Goal: Task Accomplishment & Management: Manage account settings

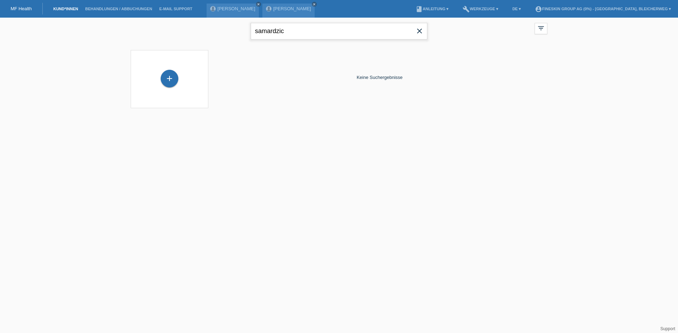
click at [193, 30] on div "samardzic close filter_list view_module Alle Kund*innen anzeigen star Markierte…" at bounding box center [338, 30] width 423 height 25
click at [312, 4] on link "close" at bounding box center [314, 4] width 5 height 5
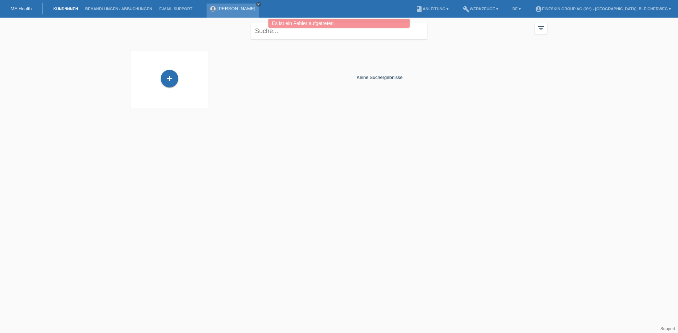
click at [257, 4] on icon "close" at bounding box center [259, 4] width 4 height 4
click at [25, 9] on link "MF Health" at bounding box center [21, 8] width 21 height 5
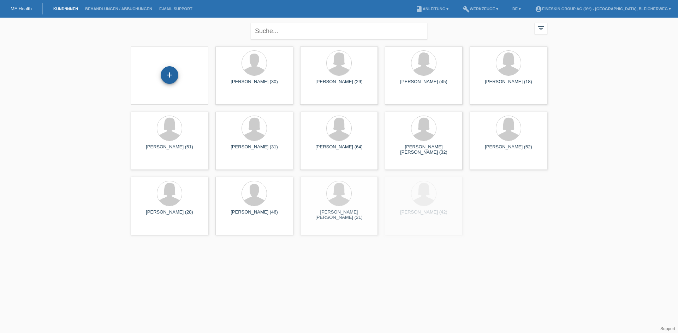
click at [171, 75] on div "+" at bounding box center [170, 75] width 18 height 18
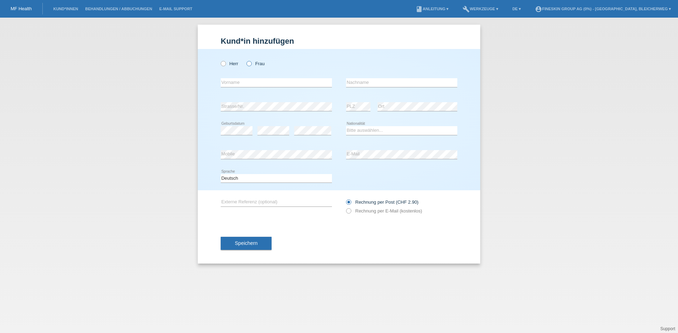
click at [251, 66] on label "Frau" at bounding box center [255, 63] width 18 height 5
click at [251, 66] on input "Frau" at bounding box center [248, 63] width 5 height 5
radio input "true"
click at [252, 83] on input "text" at bounding box center [276, 82] width 111 height 9
type input "[PERSON_NAME]"
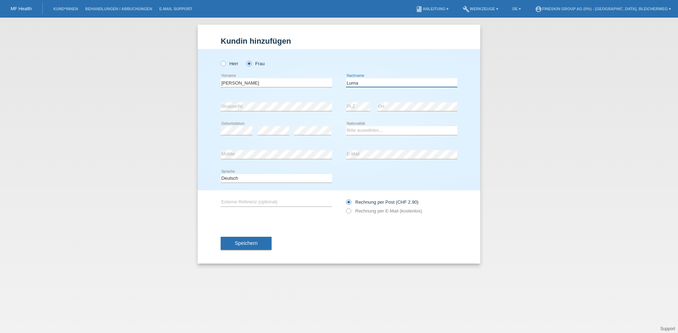
type input "Luma"
click at [257, 111] on div "error Strasse/Nr." at bounding box center [276, 106] width 111 height 9
click at [345, 208] on icon at bounding box center [345, 208] width 0 height 0
click at [348, 212] on input "Rechnung per E-Mail (kostenlos)" at bounding box center [348, 213] width 5 height 9
radio input "true"
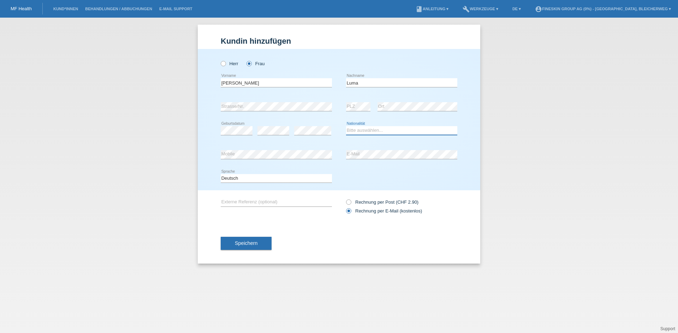
click at [372, 130] on select "Bitte auswählen... Schweiz Deutschland Liechtenstein Österreich ------------ Af…" at bounding box center [401, 130] width 111 height 8
select select "CH"
click at [346, 126] on select "Bitte auswählen... Schweiz Deutschland Liechtenstein Österreich ------------ Af…" at bounding box center [401, 130] width 111 height 8
click at [239, 243] on span "Speichern" at bounding box center [246, 244] width 23 height 6
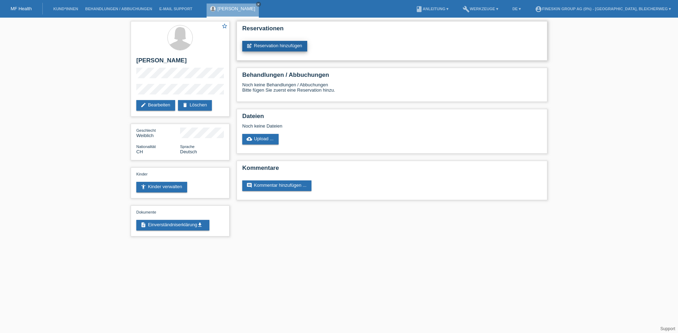
click at [279, 47] on link "post_add Reservation hinzufügen" at bounding box center [274, 46] width 65 height 11
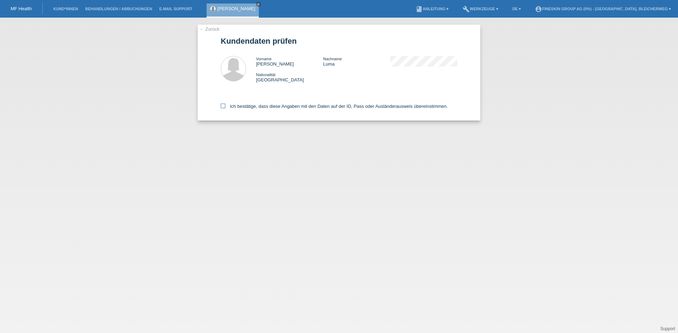
click at [227, 105] on label "Ich bestätige, dass diese Angaben mit den Daten auf der ID, Pass oder Ausländer…" at bounding box center [334, 106] width 227 height 5
click at [225, 105] on input "Ich bestätige, dass diese Angaben mit den Daten auf der ID, Pass oder Ausländer…" at bounding box center [223, 106] width 5 height 5
checkbox input "true"
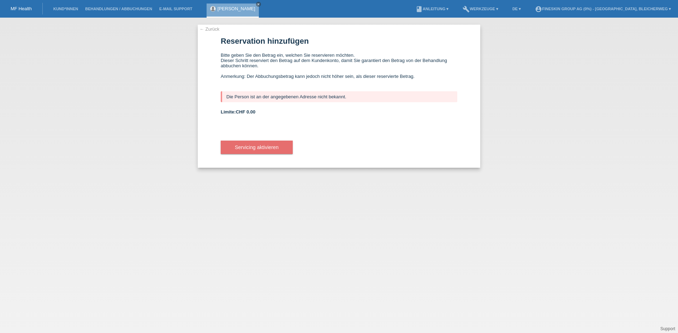
click at [210, 28] on link "← Zurück" at bounding box center [209, 28] width 20 height 5
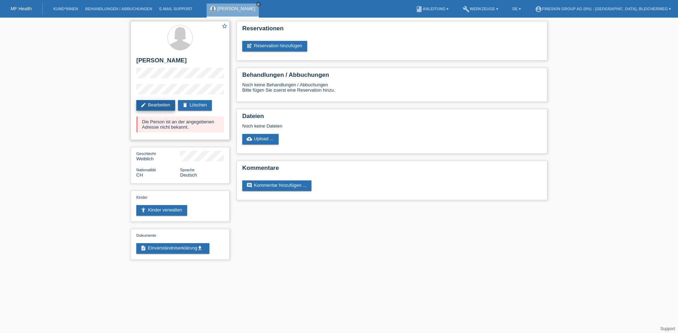
click at [164, 104] on link "edit Bearbeiten" at bounding box center [155, 105] width 39 height 11
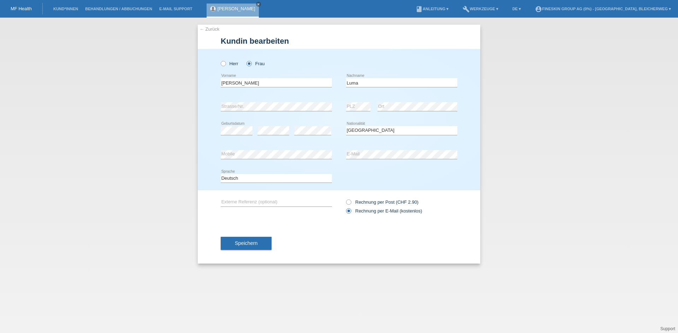
select select "CH"
click at [159, 95] on div "← Zurück Kundin bearbeiten Herr Frau Sarah error Vorname Luma C" at bounding box center [339, 176] width 678 height 316
paste input "Mamudije"
type input "Mamudije"
click at [251, 242] on span "Speichern" at bounding box center [246, 244] width 23 height 6
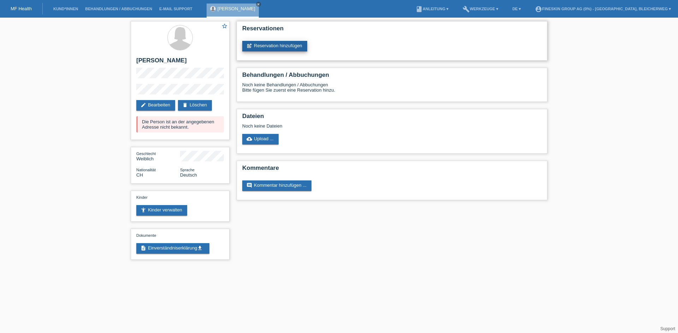
click at [277, 44] on link "post_add Reservation hinzufügen" at bounding box center [274, 46] width 65 height 11
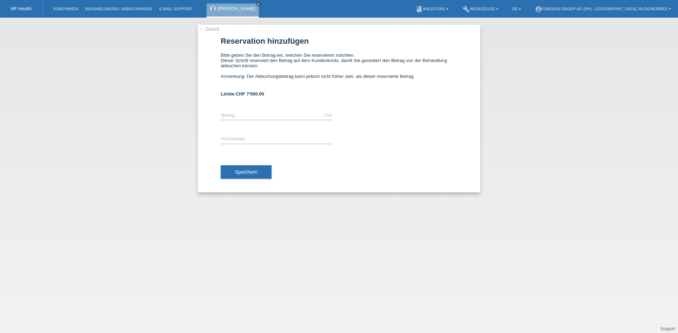
click at [216, 29] on link "← Zurück" at bounding box center [209, 28] width 20 height 5
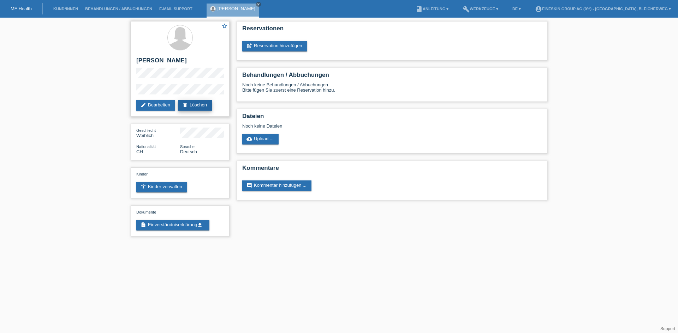
click at [203, 105] on link "delete Löschen" at bounding box center [195, 105] width 34 height 11
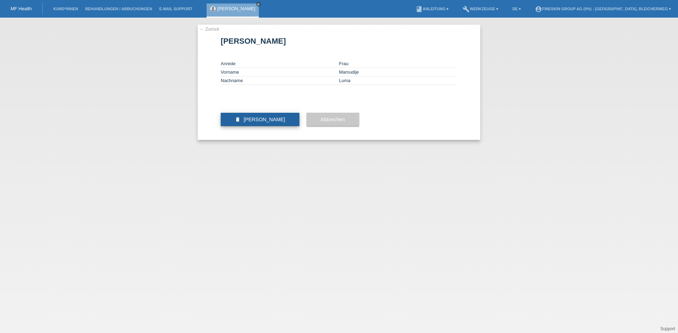
click at [276, 122] on span "[PERSON_NAME]" at bounding box center [265, 120] width 42 height 6
